Goal: Information Seeking & Learning: Learn about a topic

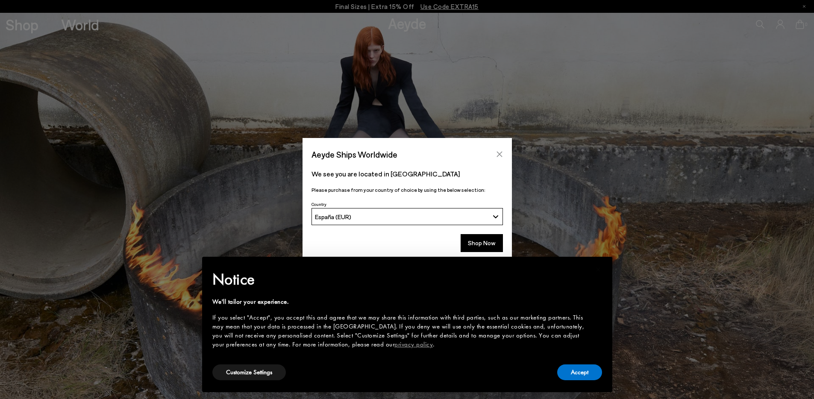
click at [502, 155] on icon "Close" at bounding box center [499, 154] width 7 height 7
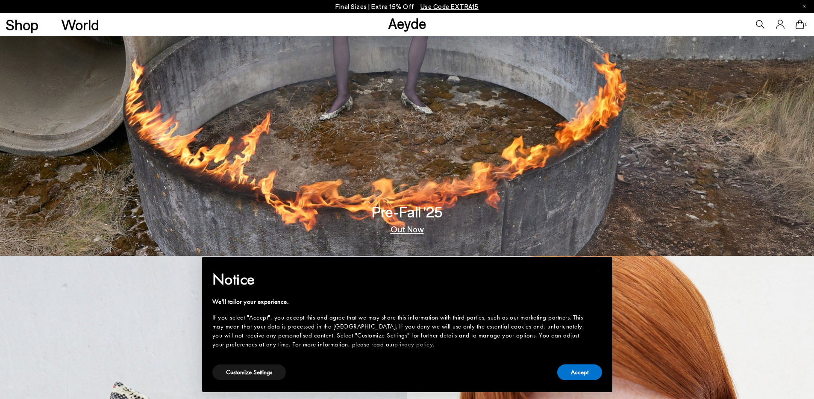
scroll to position [144, 0]
click at [574, 371] on button "Accept" at bounding box center [579, 372] width 45 height 16
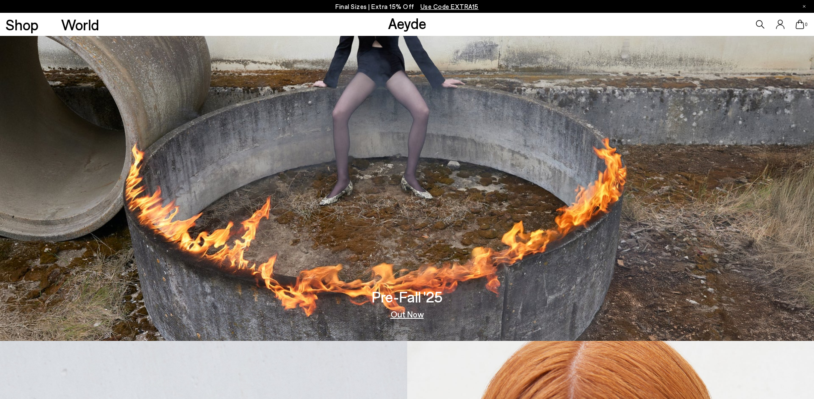
scroll to position [0, 0]
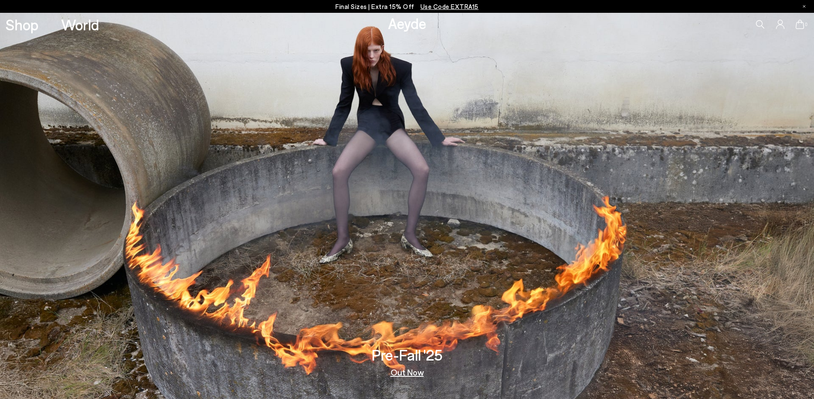
click at [431, 188] on img at bounding box center [407, 206] width 814 height 386
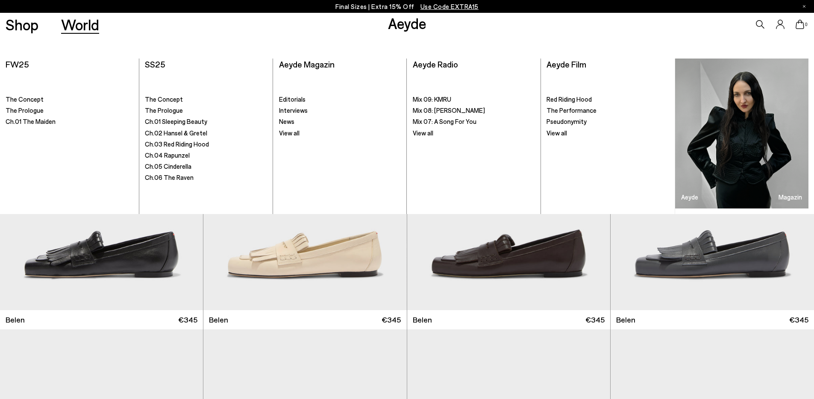
click at [63, 21] on link "World" at bounding box center [80, 24] width 38 height 15
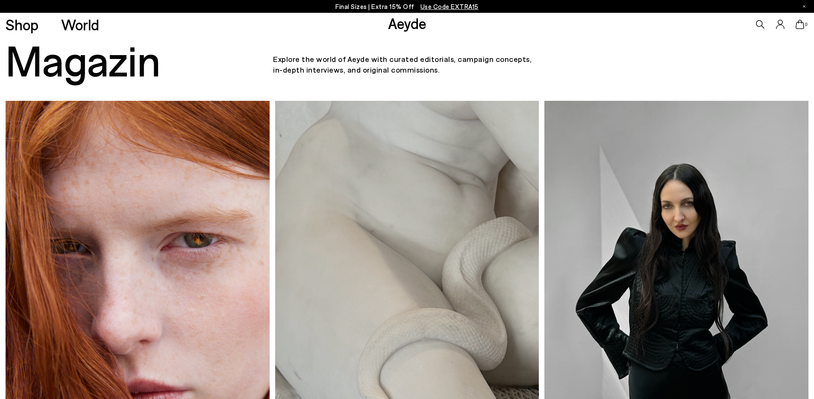
click at [420, 176] on img at bounding box center [407, 277] width 264 height 353
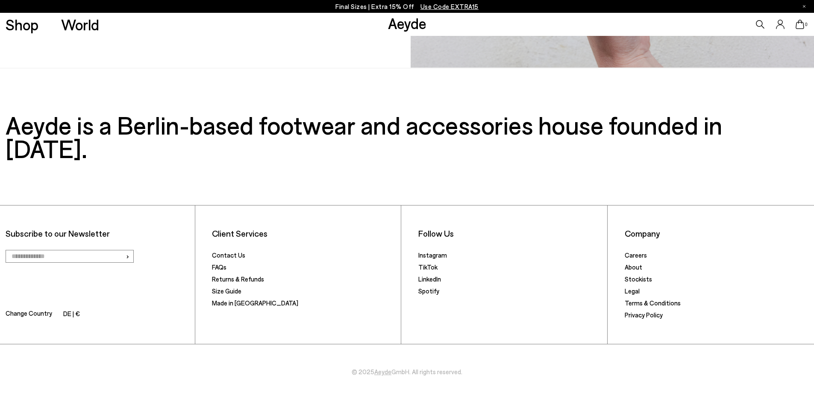
scroll to position [1486, 0]
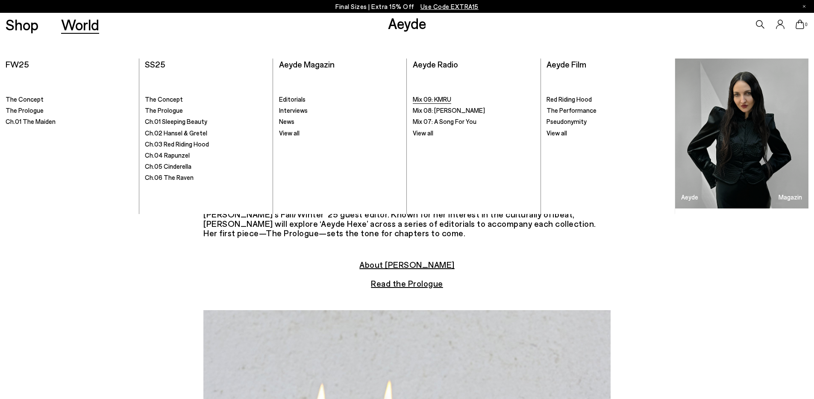
click at [453, 99] on link "Mix 09: KMRU" at bounding box center [474, 99] width 122 height 9
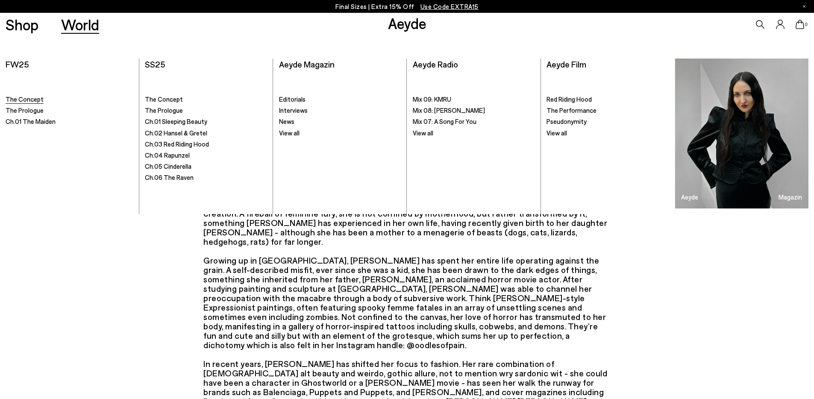
click at [29, 99] on span "The Concept" at bounding box center [25, 99] width 38 height 8
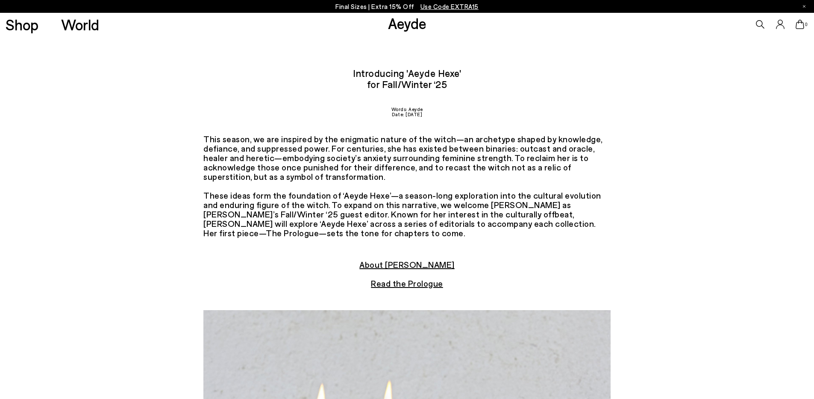
click at [399, 286] on u "Read the Prologue" at bounding box center [407, 283] width 72 height 10
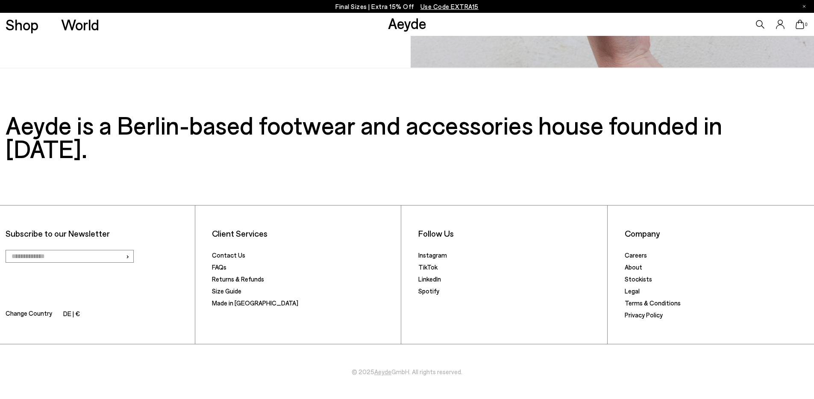
scroll to position [1486, 0]
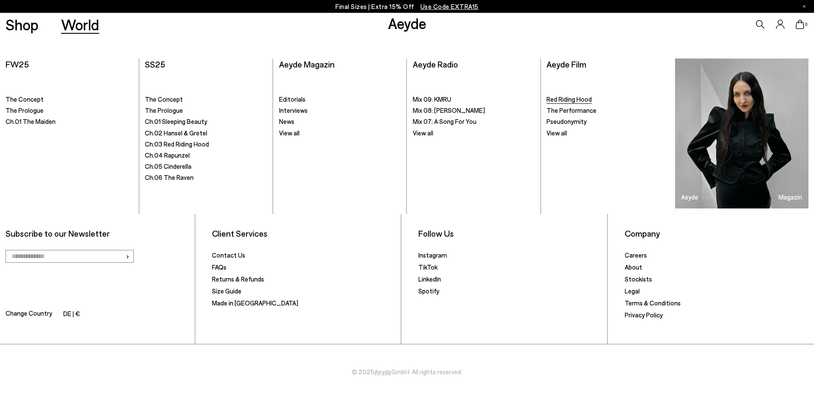
click at [587, 101] on span "Red Riding Hood" at bounding box center [568, 99] width 45 height 8
